Goal: Information Seeking & Learning: Learn about a topic

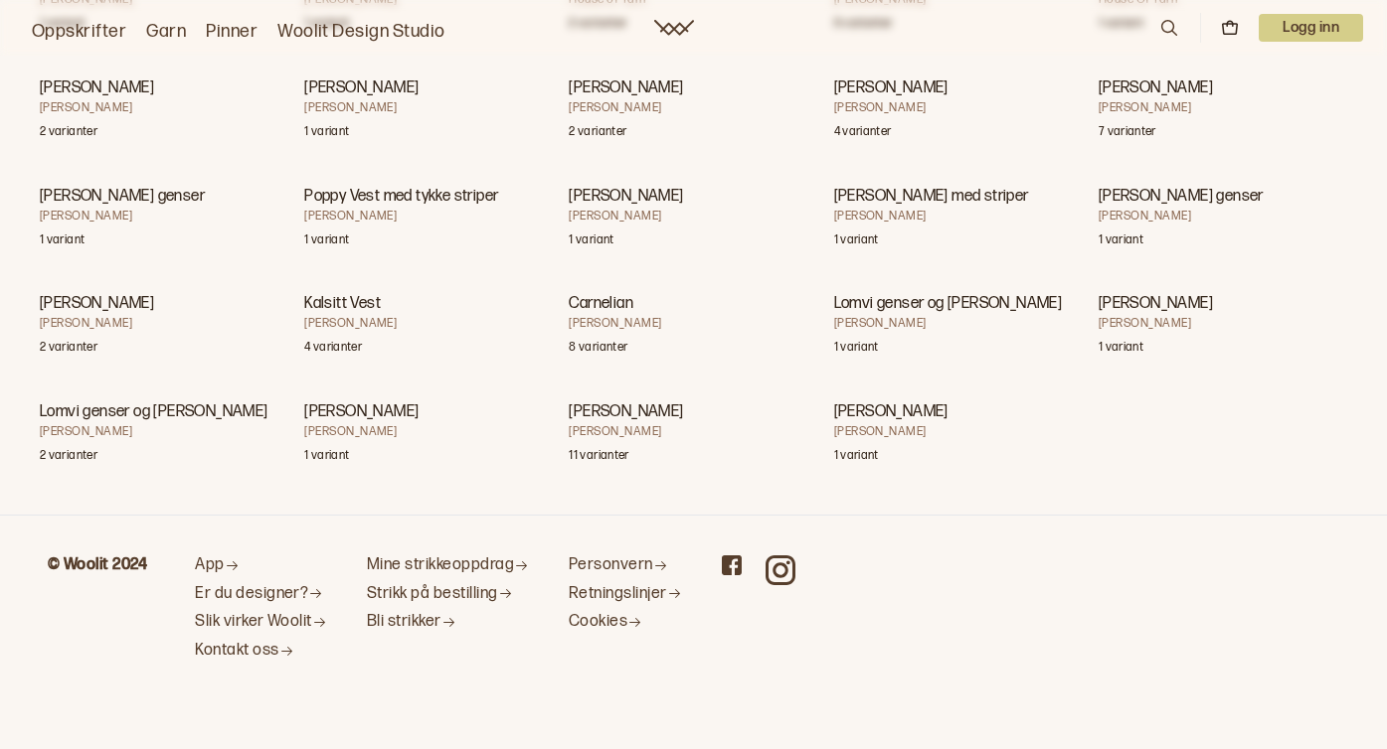
scroll to position [98543, 0]
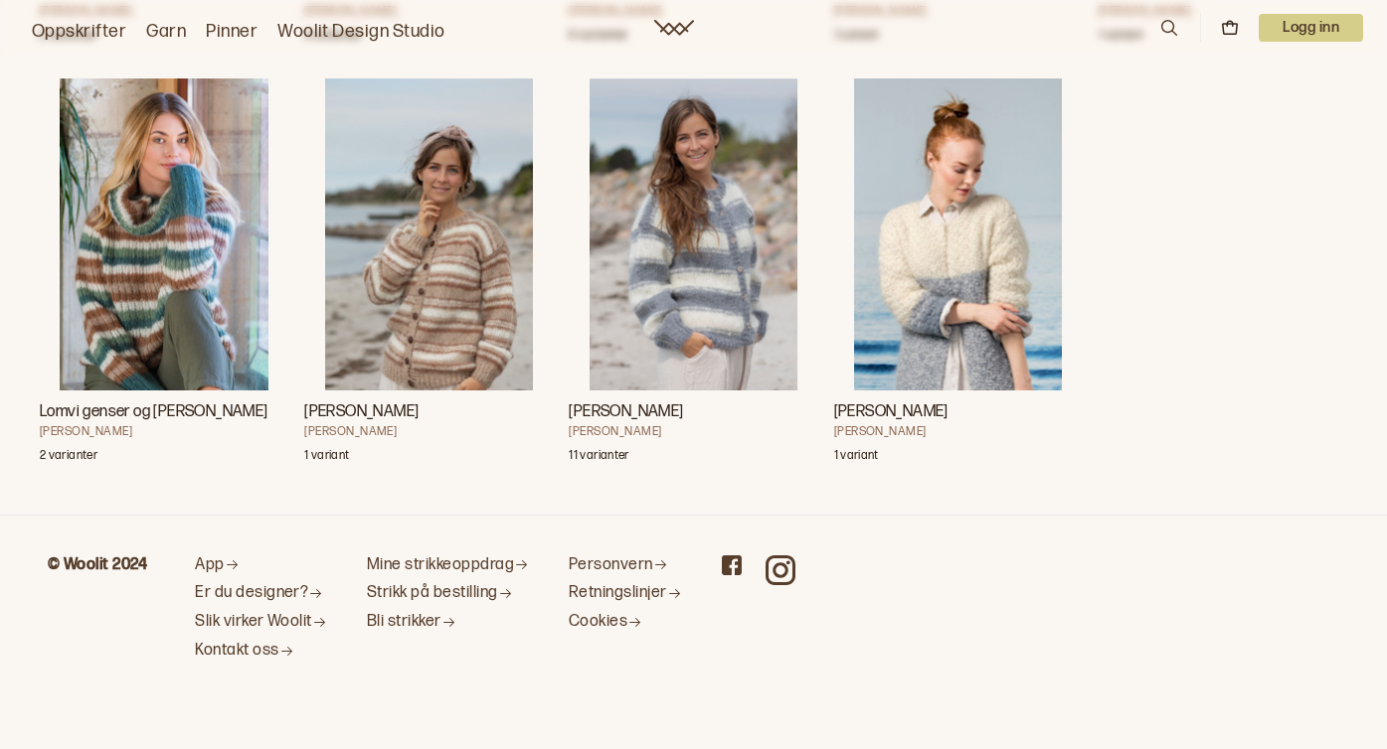
click at [733, 567] on icon at bounding box center [732, 566] width 20 height 20
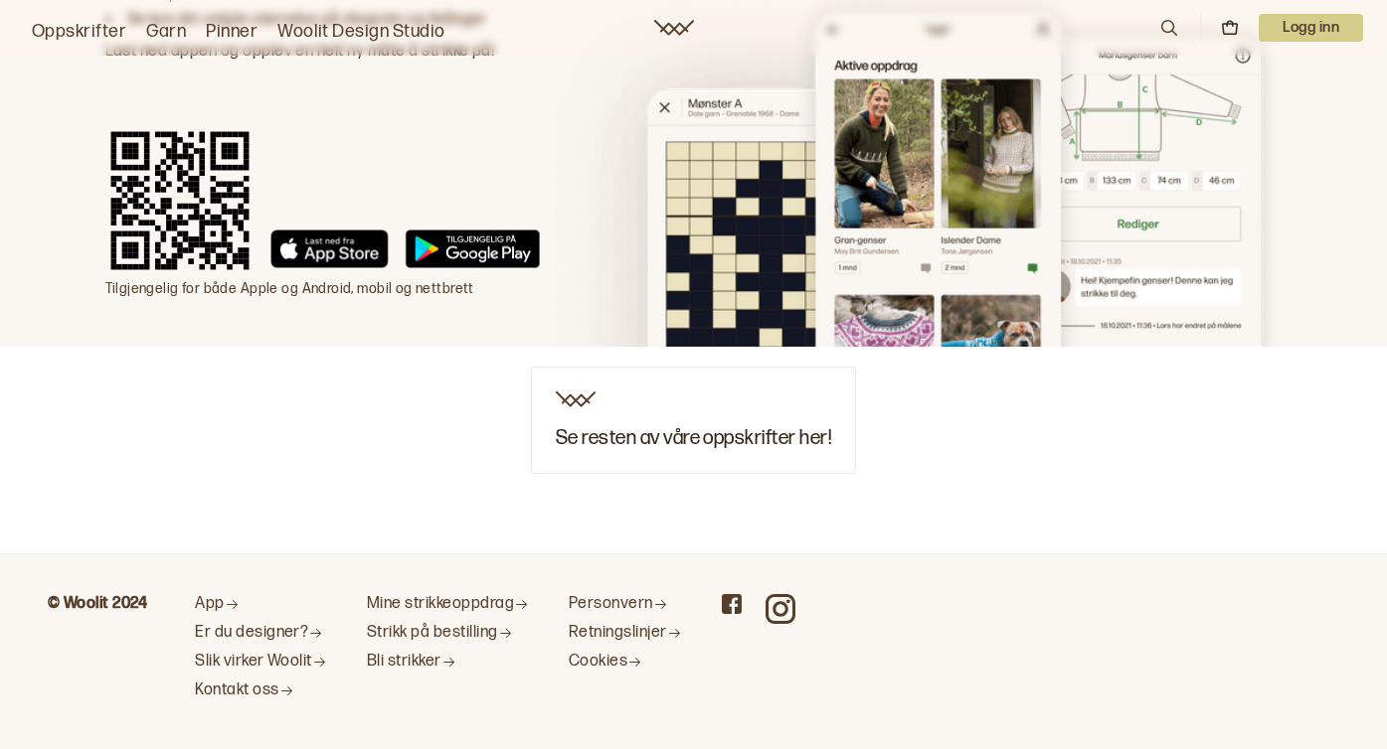
scroll to position [2374, 0]
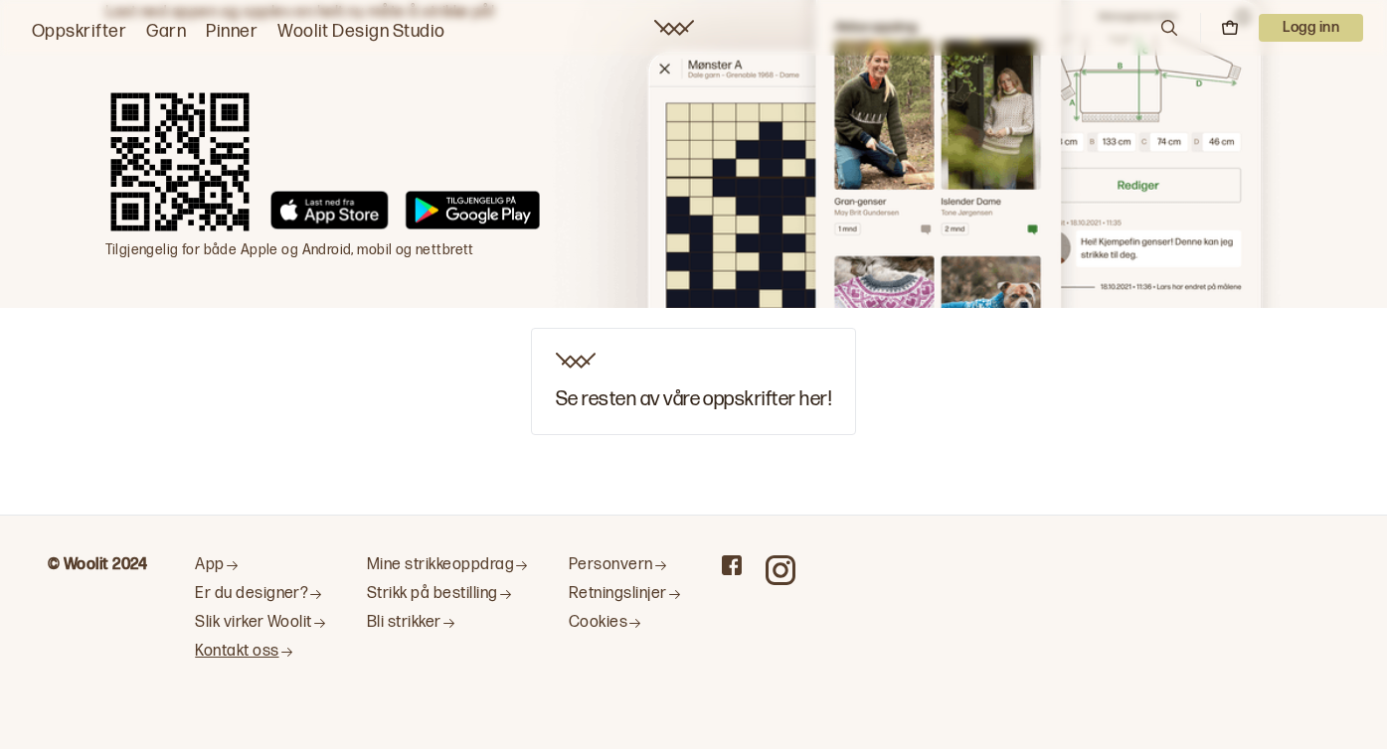
click at [225, 649] on link "Kontakt oss" at bounding box center [261, 652] width 132 height 21
